Goal: Information Seeking & Learning: Stay updated

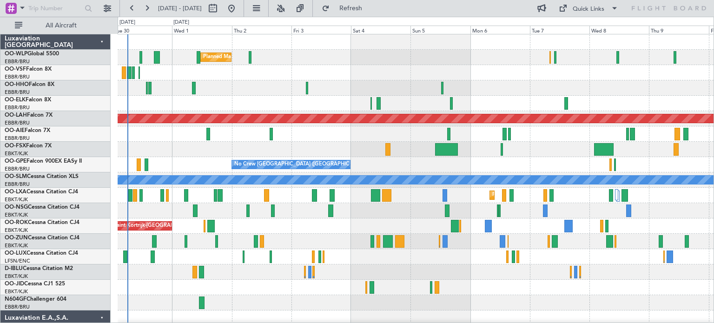
click at [169, 192] on div "Planned Maint Milan (Linate) Planned Maint [GEOGRAPHIC_DATA]-[GEOGRAPHIC_DATA] …" at bounding box center [416, 318] width 596 height 568
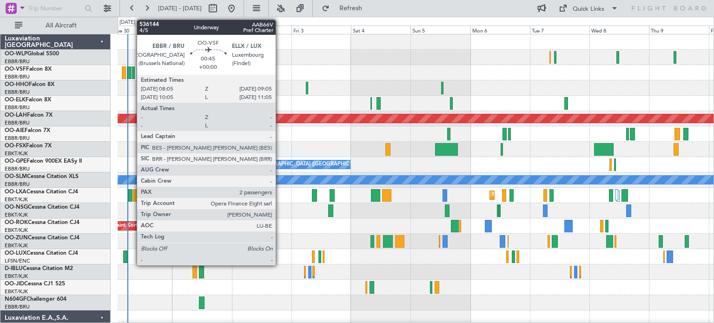
click at [132, 71] on div at bounding box center [133, 72] width 3 height 13
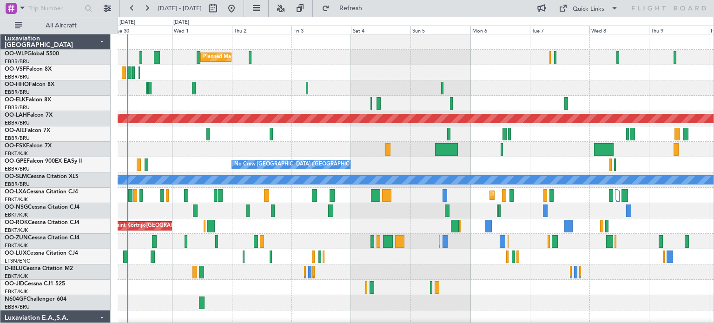
click at [367, 65] on div at bounding box center [416, 72] width 596 height 15
click at [288, 5] on button at bounding box center [280, 8] width 15 height 15
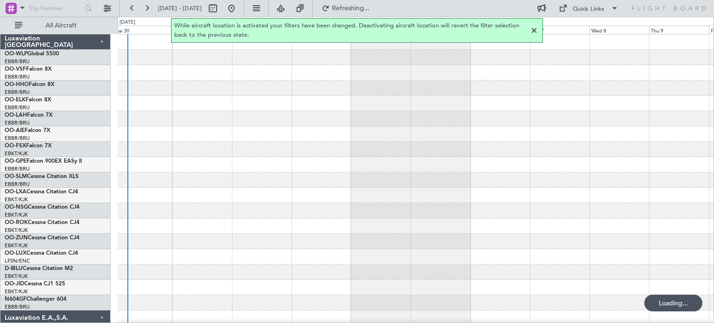
click at [535, 29] on div at bounding box center [534, 30] width 11 height 11
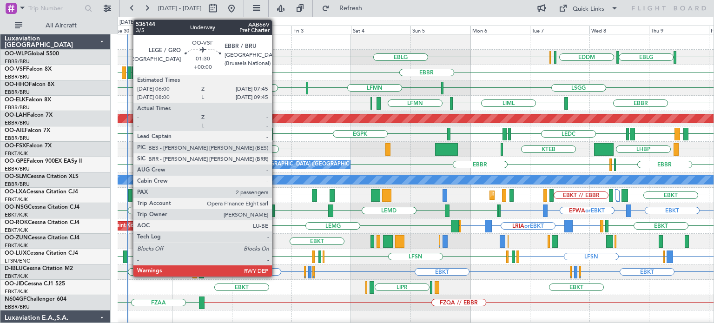
click at [128, 69] on div at bounding box center [129, 72] width 5 height 13
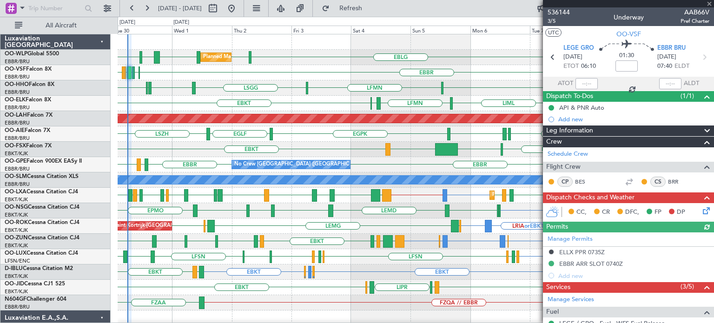
scroll to position [174, 0]
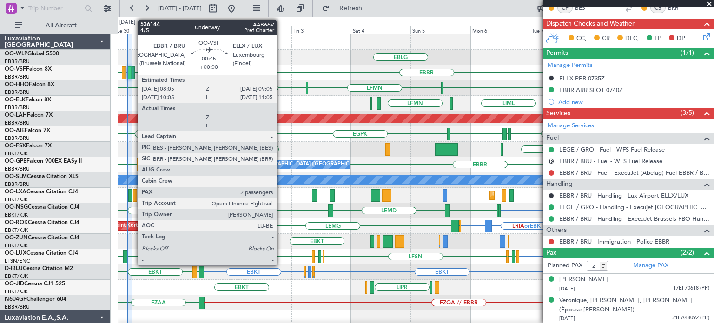
click at [134, 73] on div at bounding box center [133, 72] width 3 height 13
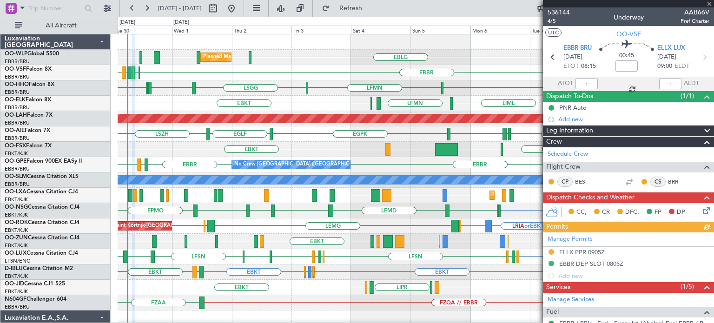
scroll to position [151, 0]
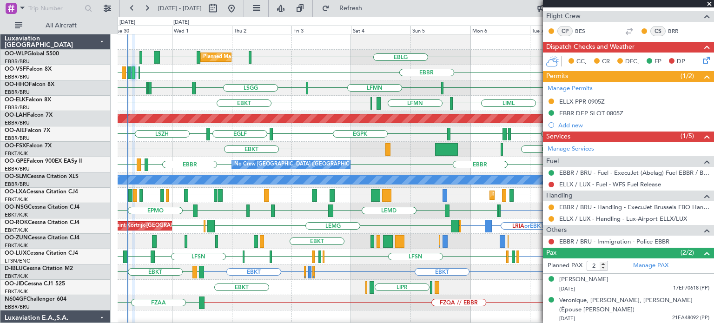
click at [709, 4] on span at bounding box center [709, 4] width 9 height 8
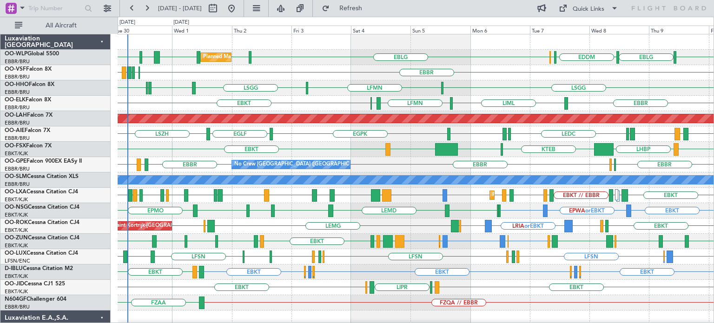
click at [175, 78] on div "EBBR ELLX [GEOGRAPHIC_DATA] LEGE [GEOGRAPHIC_DATA]" at bounding box center [416, 72] width 596 height 15
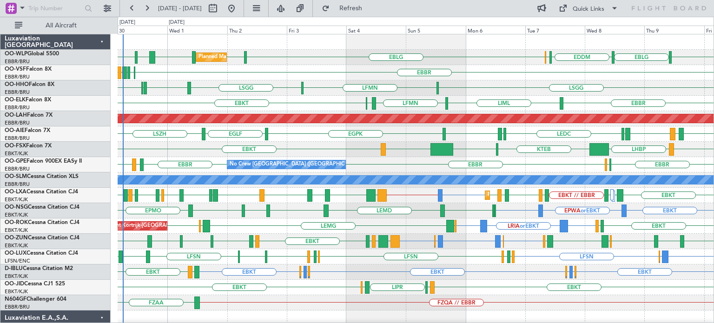
click at [170, 82] on div "EBLG LIML LIML EBLG EDDM ELLX LHDC [GEOGRAPHIC_DATA] ELLX Planned Maint Milan (…" at bounding box center [416, 287] width 596 height 506
click at [318, 125] on div "Planned Maint [PERSON_NAME]-[GEOGRAPHIC_DATA][PERSON_NAME] ([GEOGRAPHIC_DATA][P…" at bounding box center [416, 118] width 596 height 15
click at [596, 188] on div "Planned Maint Kortrijk-[GEOGRAPHIC_DATA] LFMN or EBBR EBBR // EBKT EBKT LIPR EB…" at bounding box center [416, 195] width 596 height 15
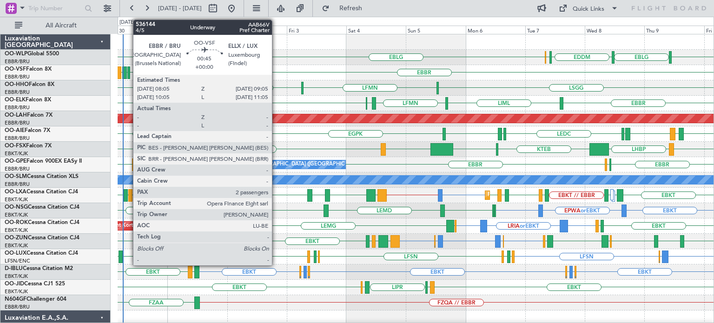
click at [128, 72] on div at bounding box center [128, 72] width 3 height 13
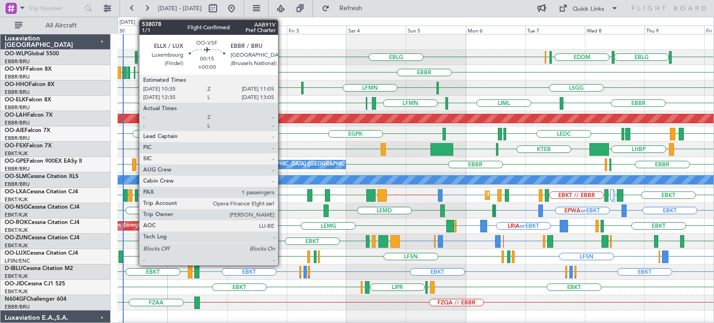
click at [134, 69] on div at bounding box center [134, 72] width 1 height 13
click at [135, 70] on div at bounding box center [134, 72] width 1 height 13
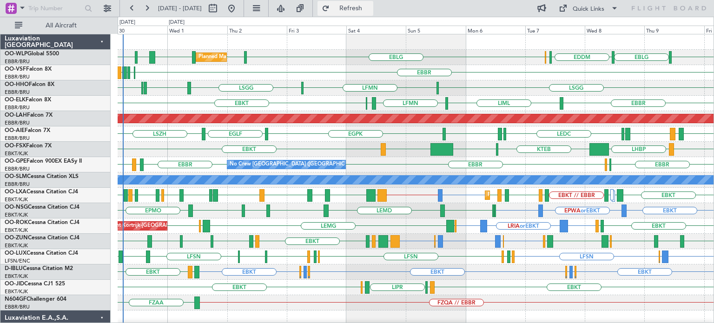
click at [355, 8] on button "Refresh" at bounding box center [346, 8] width 56 height 15
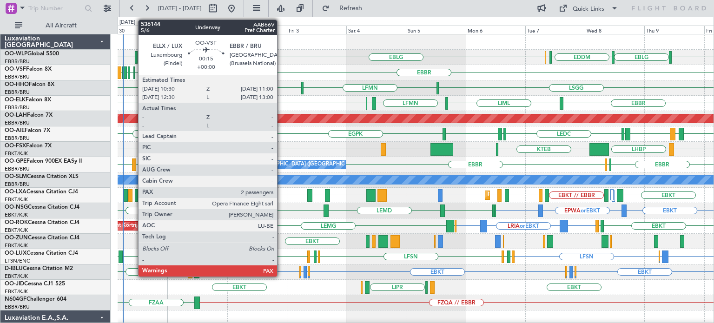
click at [133, 76] on div at bounding box center [133, 72] width 1 height 13
click at [134, 76] on div at bounding box center [133, 72] width 1 height 13
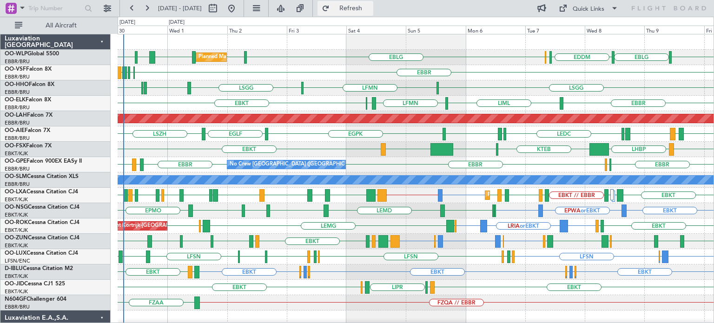
click at [367, 10] on span "Refresh" at bounding box center [350, 8] width 39 height 7
click at [153, 76] on div "EBBR ELLX [GEOGRAPHIC_DATA] LEGE" at bounding box center [416, 72] width 596 height 15
